Goal: Transaction & Acquisition: Register for event/course

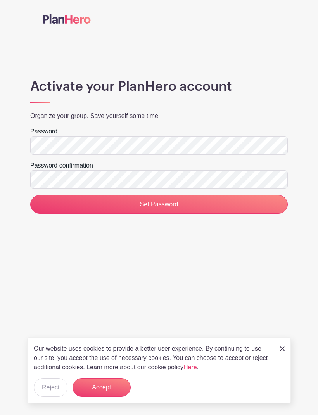
click at [180, 205] on input "Set Password" at bounding box center [159, 204] width 258 height 19
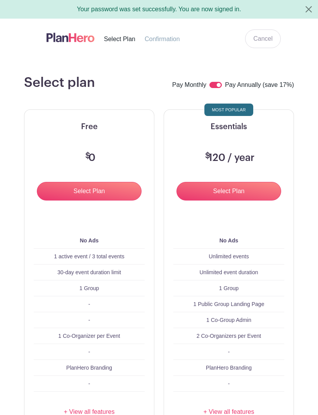
click at [95, 194] on input "Select Plan" at bounding box center [89, 191] width 105 height 19
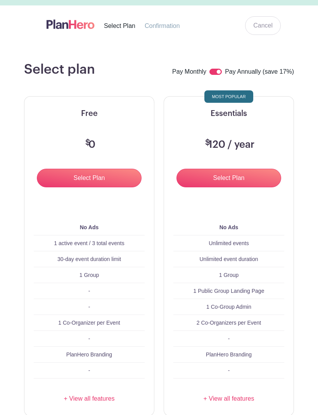
scroll to position [14, 0]
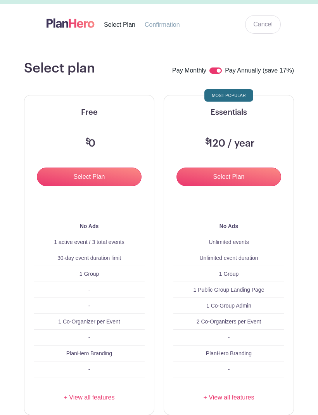
click at [97, 176] on input "Select Plan" at bounding box center [89, 177] width 105 height 19
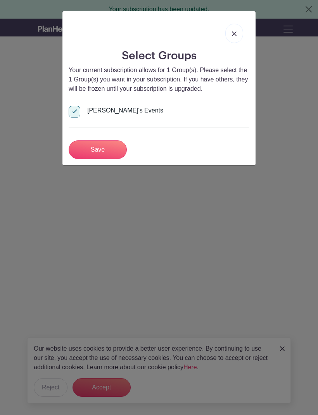
click at [233, 30] on link at bounding box center [234, 33] width 18 height 19
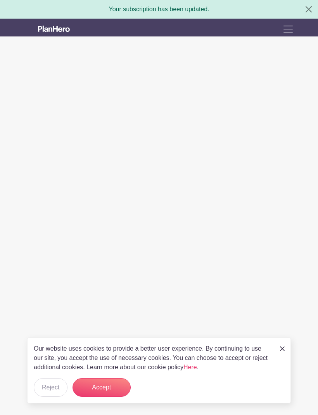
click at [39, 392] on button "Reject" at bounding box center [51, 387] width 34 height 19
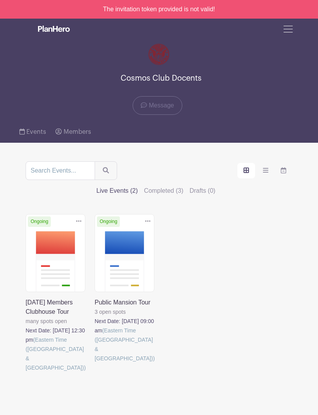
click at [59, 355] on div "Delete Event Are you sure you want to delete this Event? Yes, Delete No, Cancel…" at bounding box center [55, 302] width 69 height 177
click at [26, 373] on link at bounding box center [26, 373] width 0 height 0
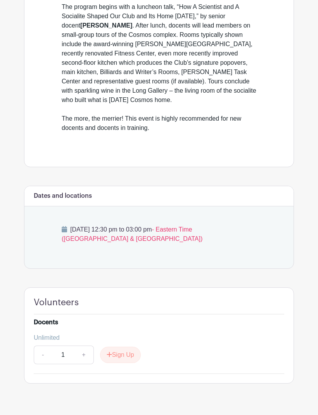
scroll to position [244, 0]
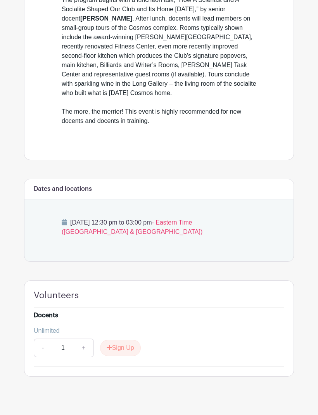
click at [121, 357] on button "Sign Up" at bounding box center [120, 348] width 41 height 16
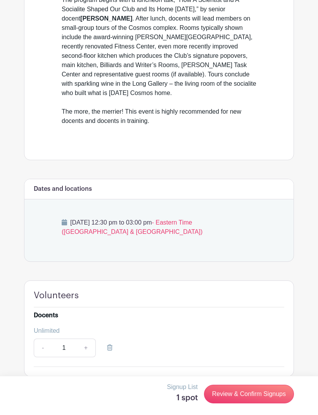
click at [260, 404] on link "Review & Confirm Signups" at bounding box center [249, 394] width 90 height 19
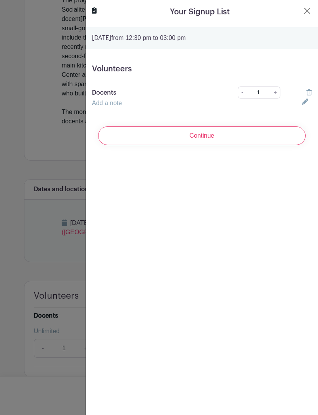
click at [198, 144] on input "Continue" at bounding box center [202, 135] width 208 height 19
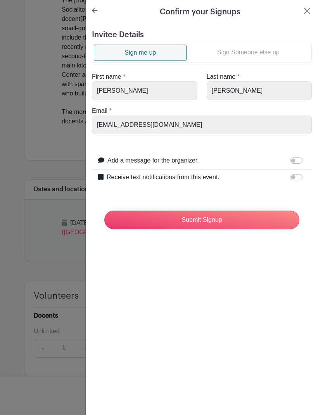
click at [205, 220] on input "Submit Signup" at bounding box center [201, 220] width 195 height 19
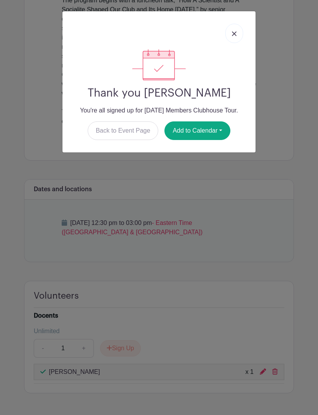
click at [120, 132] on link "Back to Event Page" at bounding box center [123, 130] width 71 height 19
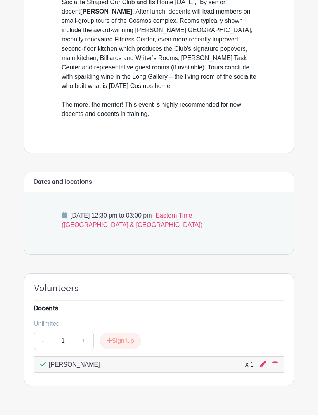
scroll to position [251, 0]
click at [122, 349] on button "Sign Up" at bounding box center [120, 341] width 41 height 16
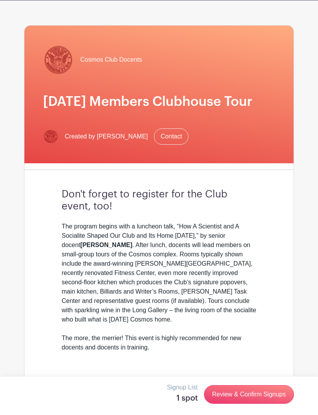
scroll to position [17, 0]
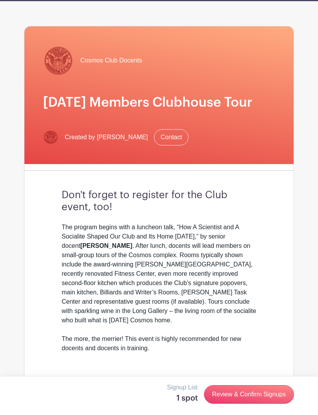
click at [252, 404] on link "Review & Confirm Signups" at bounding box center [249, 394] width 90 height 19
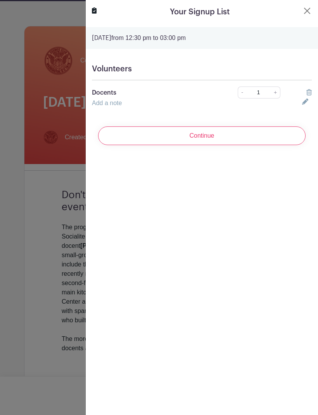
click at [201, 142] on input "Continue" at bounding box center [202, 135] width 208 height 19
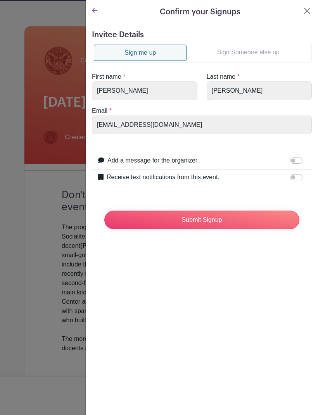
click at [203, 219] on input "Submit Signup" at bounding box center [201, 220] width 195 height 19
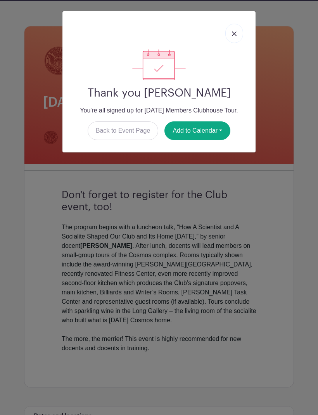
click at [120, 130] on link "Back to Event Page" at bounding box center [123, 130] width 71 height 19
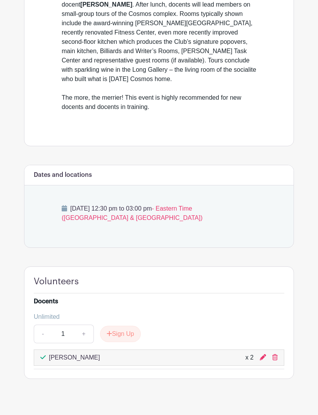
scroll to position [260, 0]
